Goal: Task Accomplishment & Management: Manage account settings

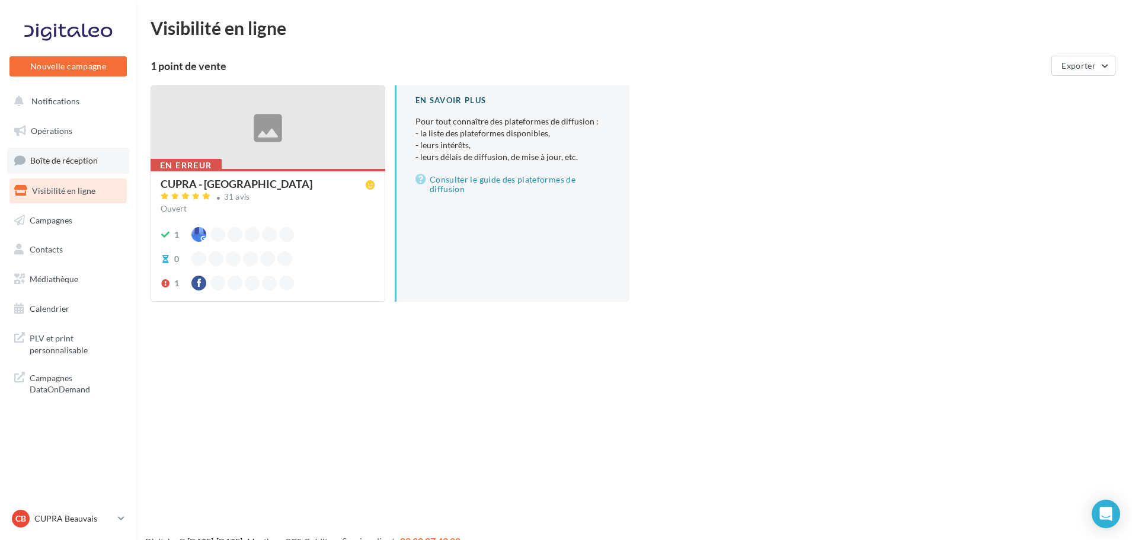
click at [111, 162] on link "Boîte de réception" at bounding box center [68, 160] width 122 height 25
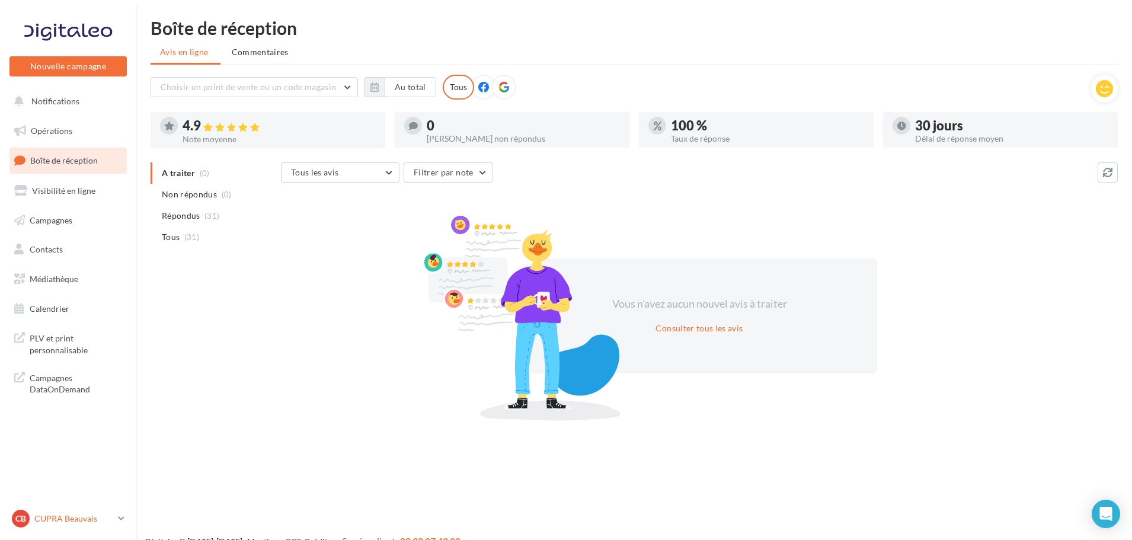
click at [114, 513] on link "CB CUPRA Beauvais cupra_beauvais" at bounding box center [67, 518] width 117 height 23
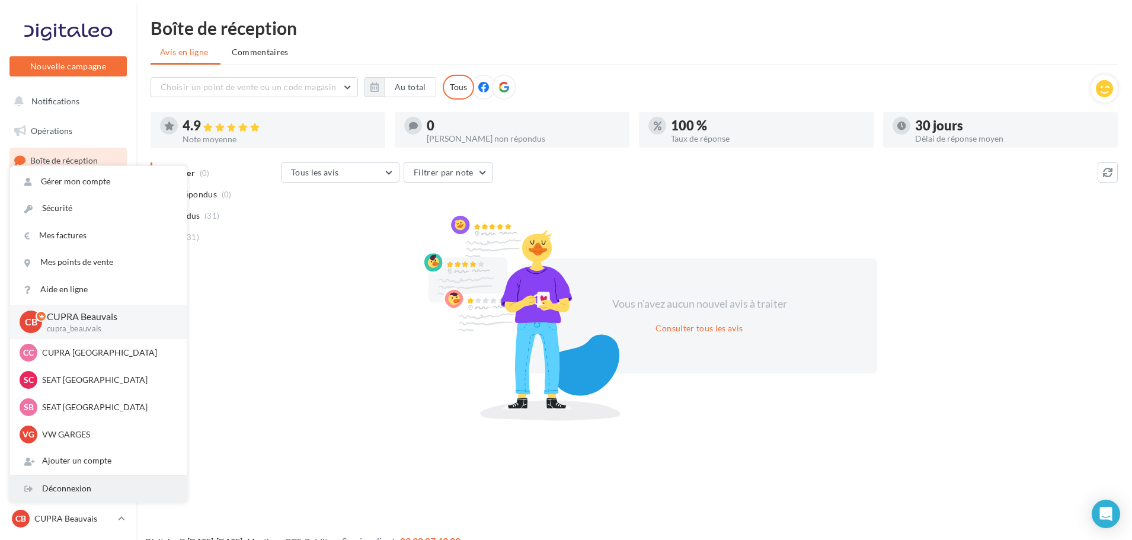
click at [95, 477] on div "Déconnexion" at bounding box center [98, 488] width 177 height 27
